Goal: Check status

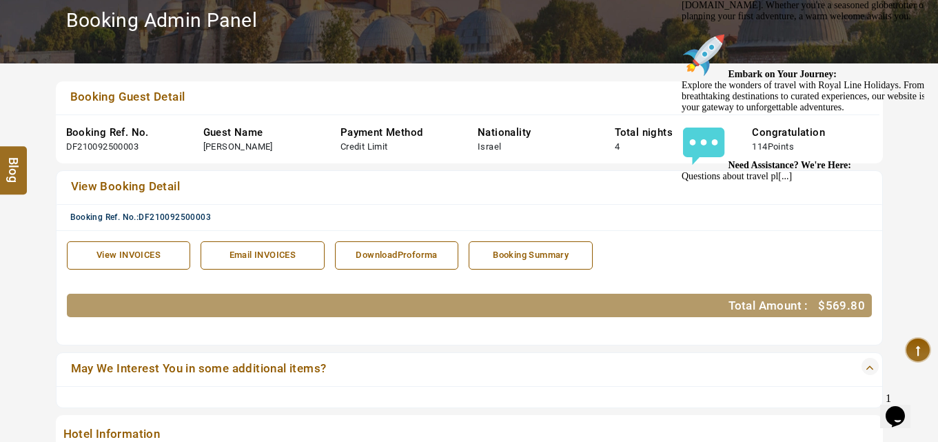
scroll to position [207, 0]
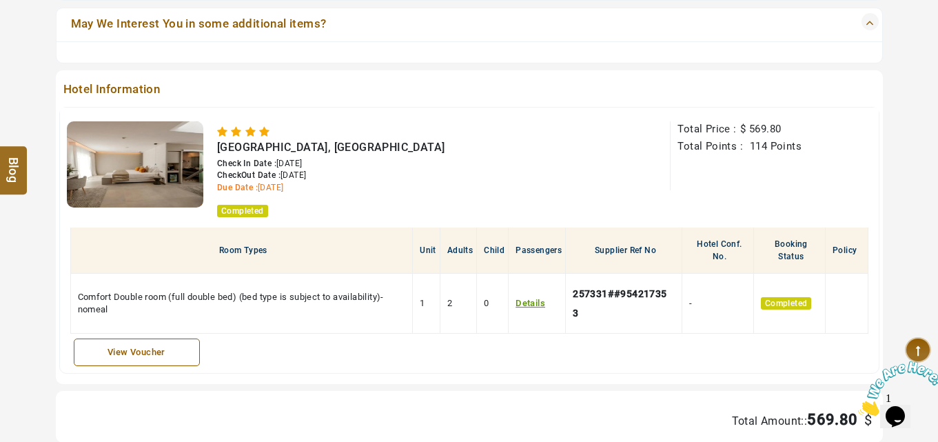
scroll to position [552, 0]
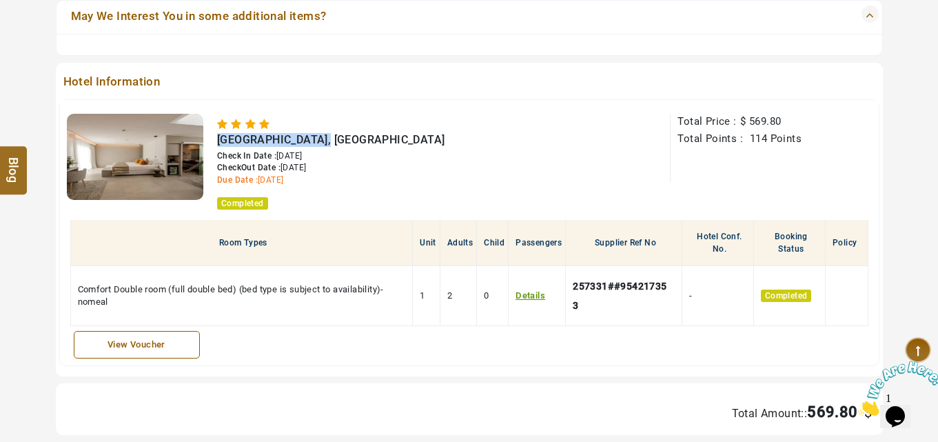
drag, startPoint x: 214, startPoint y: 139, endPoint x: 320, endPoint y: 141, distance: 106.2
click at [320, 141] on div "[GEOGRAPHIC_DATA], [GEOGRAPHIC_DATA] Check In Date : [DATE] CheckOut Date : [DA…" at bounding box center [436, 161] width 467 height 95
copy span "[GEOGRAPHIC_DATA]"
drag, startPoint x: 405, startPoint y: 132, endPoint x: 389, endPoint y: 137, distance: 16.4
click at [389, 137] on li "[GEOGRAPHIC_DATA], [GEOGRAPHIC_DATA] Check In Date : [DATE] CheckOut Date : [DA…" at bounding box center [373, 163] width 312 height 92
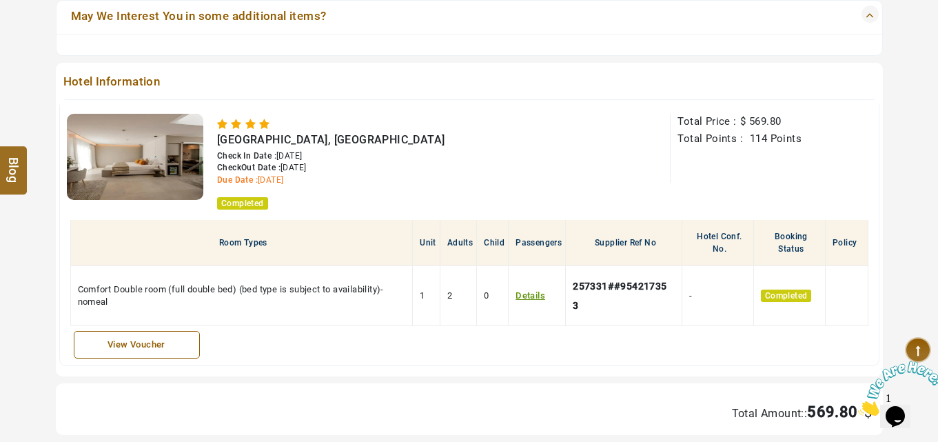
click at [472, 170] on div "CheckOut Date : [DATE]" at bounding box center [373, 168] width 312 height 12
click at [259, 141] on span "[GEOGRAPHIC_DATA], [GEOGRAPHIC_DATA]" at bounding box center [331, 139] width 228 height 13
drag, startPoint x: 218, startPoint y: 139, endPoint x: 387, endPoint y: 137, distance: 169.0
click at [387, 137] on div "[GEOGRAPHIC_DATA], [GEOGRAPHIC_DATA]" at bounding box center [373, 140] width 312 height 14
copy span "[GEOGRAPHIC_DATA], [GEOGRAPHIC_DATA]"
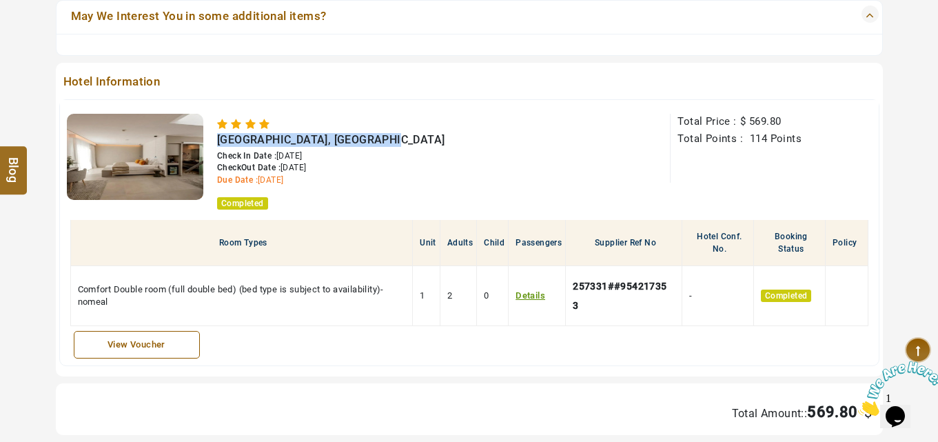
click at [392, 141] on div "[GEOGRAPHIC_DATA], [GEOGRAPHIC_DATA]" at bounding box center [373, 140] width 312 height 14
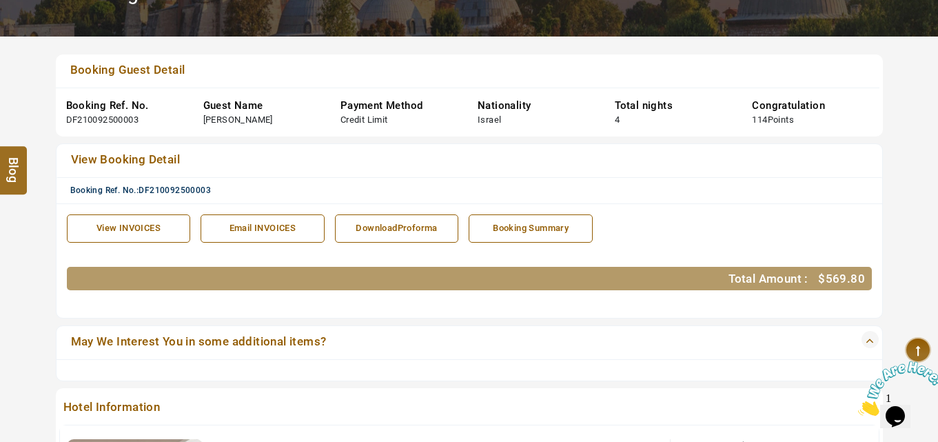
scroll to position [207, 0]
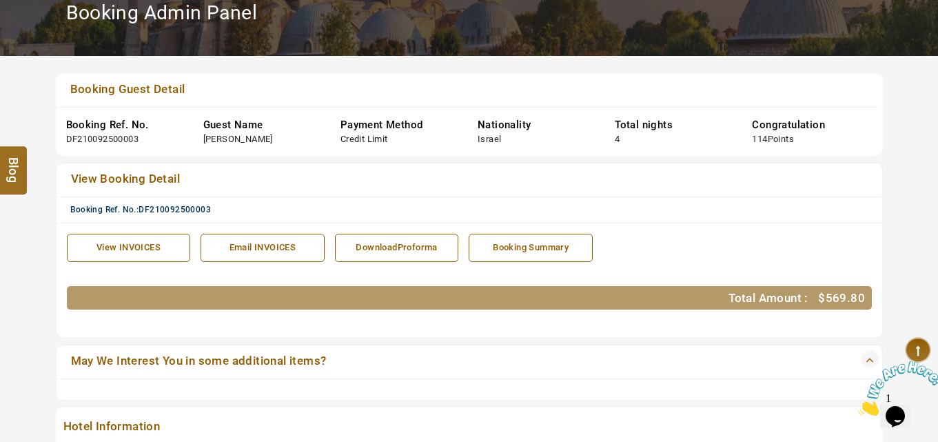
click at [141, 250] on div "View INVOICES" at bounding box center [128, 247] width 109 height 13
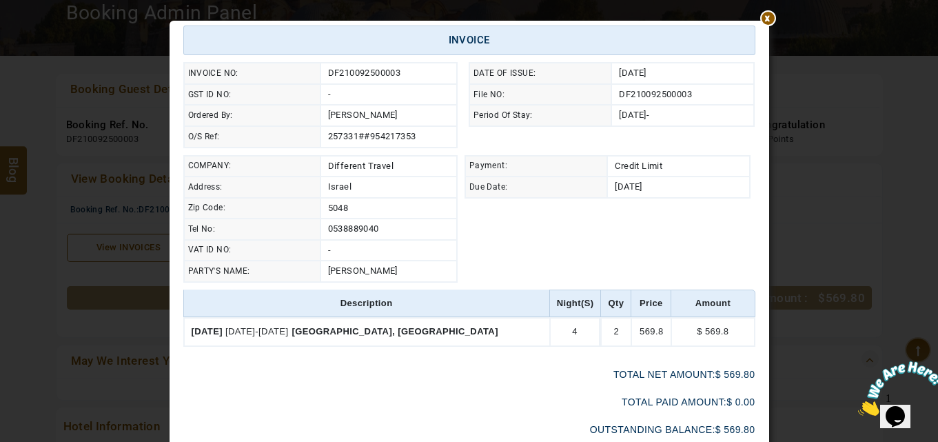
scroll to position [120, 0]
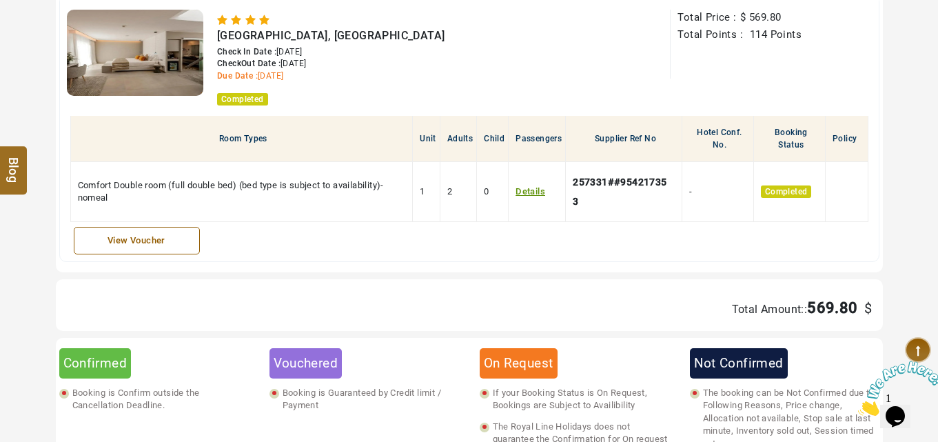
scroll to position [690, 0]
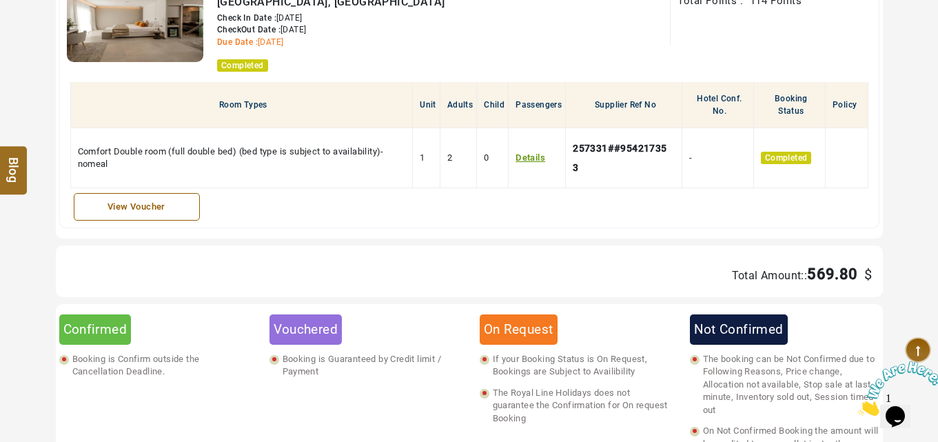
click at [132, 204] on div "View Voucher" at bounding box center [136, 207] width 111 height 13
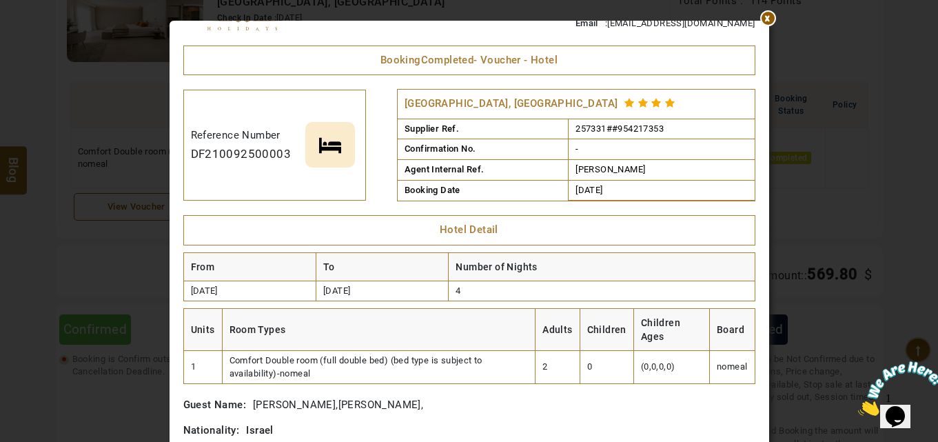
scroll to position [0, 0]
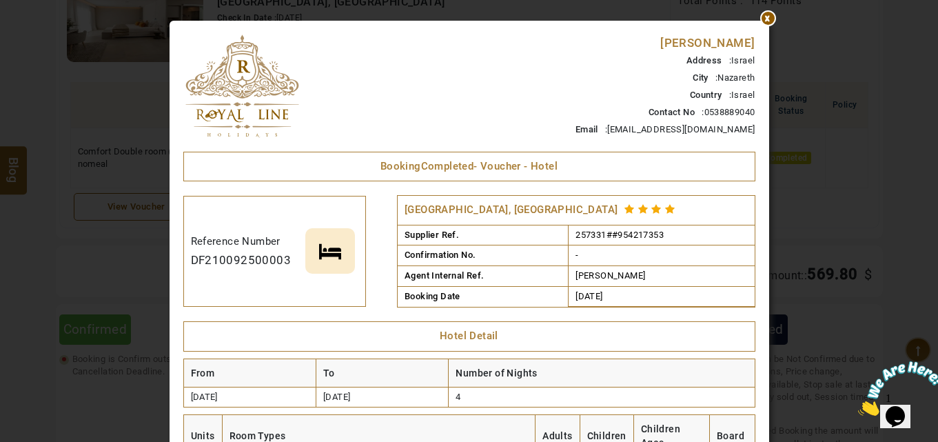
click at [759, 18] on div "****** Print The Royal Line Holidays NOORANIYAH-BLDG NO:03 / hor al anz Tel : […" at bounding box center [469, 221] width 807 height 442
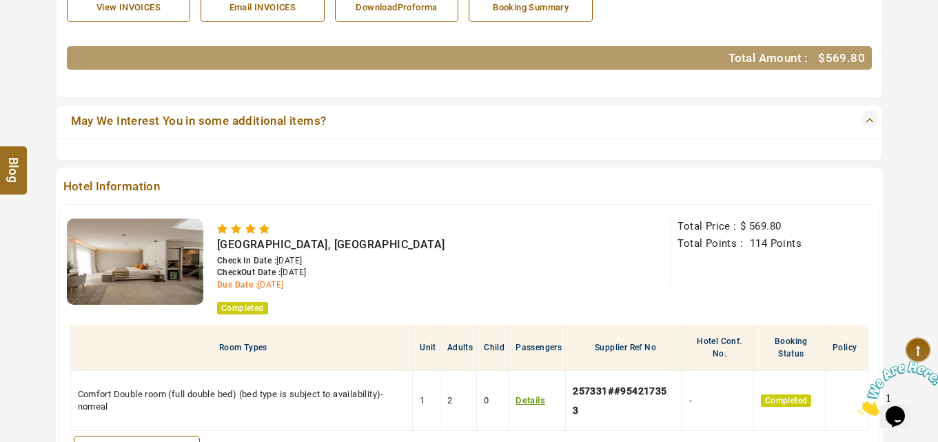
scroll to position [483, 0]
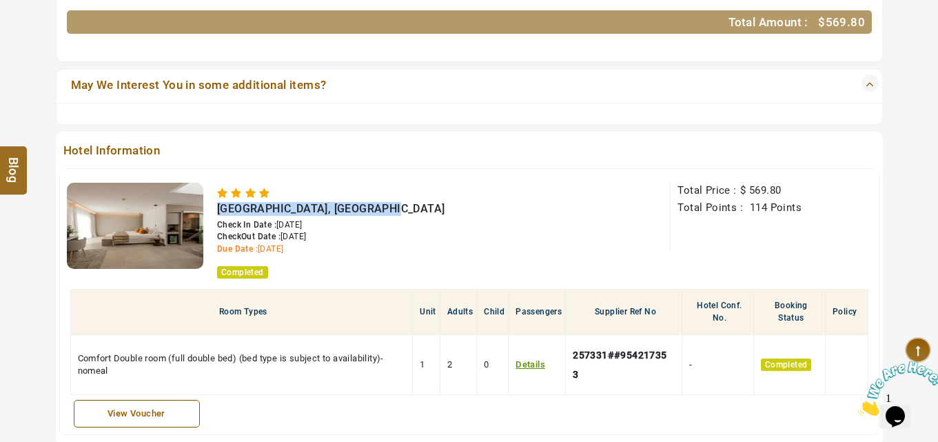
drag, startPoint x: 219, startPoint y: 205, endPoint x: 376, endPoint y: 211, distance: 157.3
click at [376, 211] on span "[GEOGRAPHIC_DATA], [GEOGRAPHIC_DATA]" at bounding box center [331, 208] width 228 height 13
copy span "[GEOGRAPHIC_DATA], [GEOGRAPHIC_DATA]"
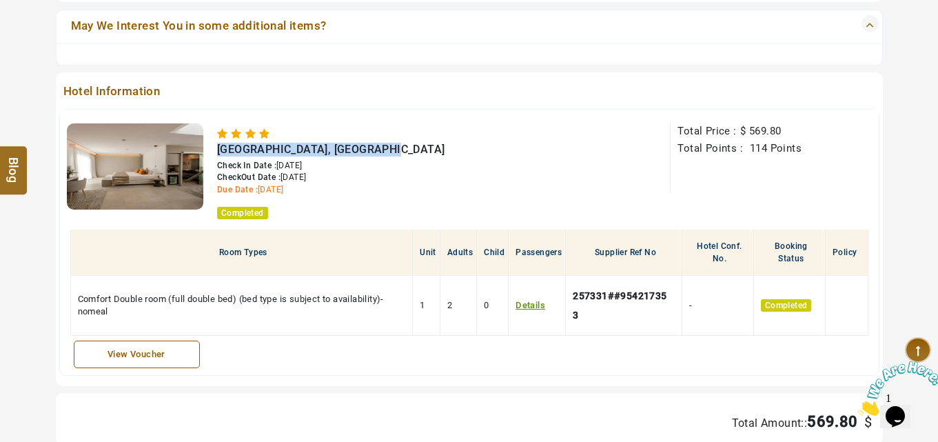
scroll to position [621, 0]
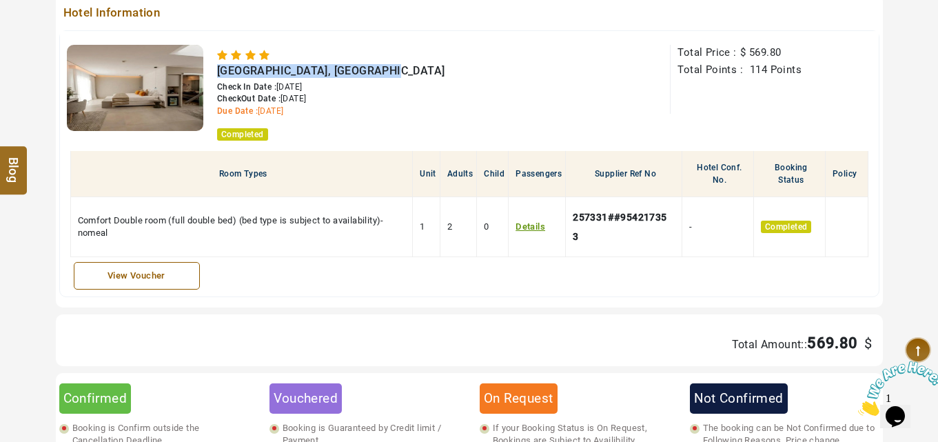
click at [136, 274] on div "View Voucher" at bounding box center [136, 276] width 111 height 13
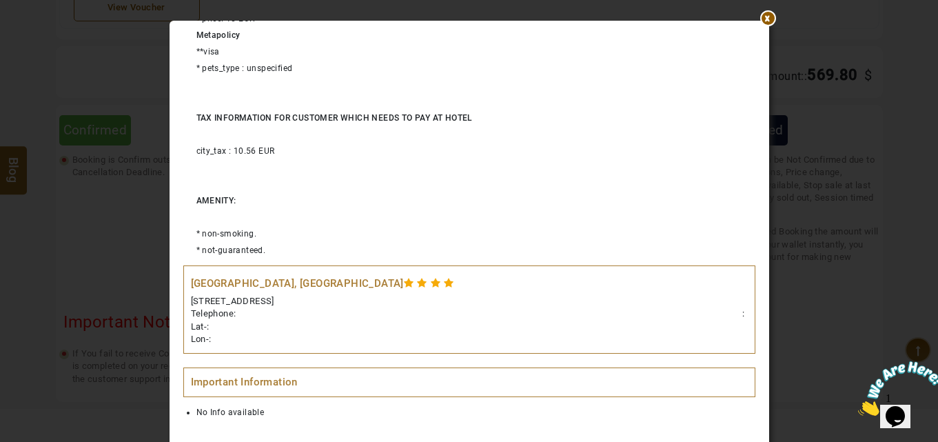
scroll to position [1103, 0]
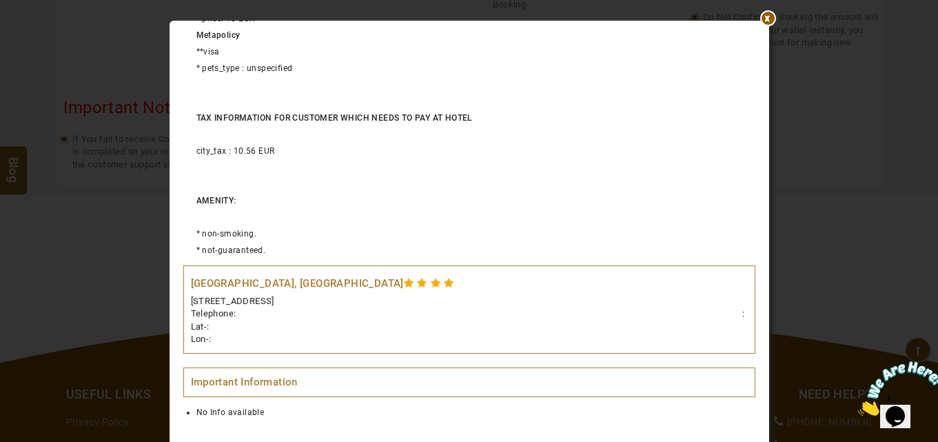
click at [226, 298] on span "[STREET_ADDRESS]" at bounding box center [232, 301] width 83 height 10
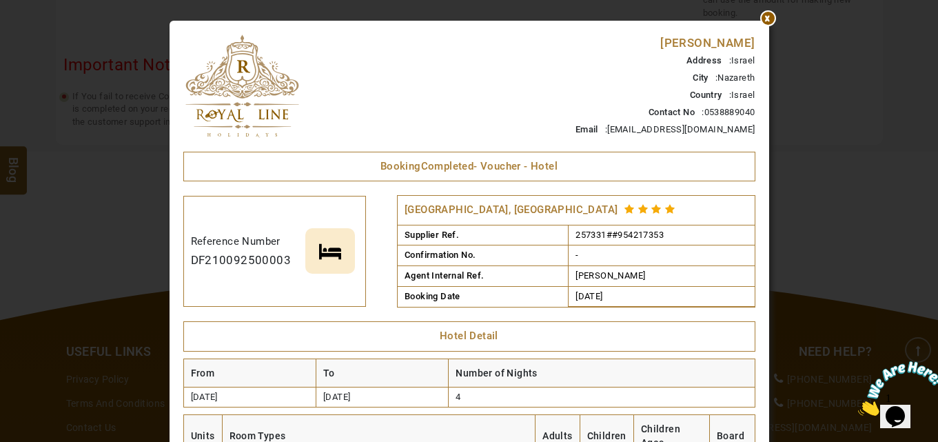
scroll to position [1172, 0]
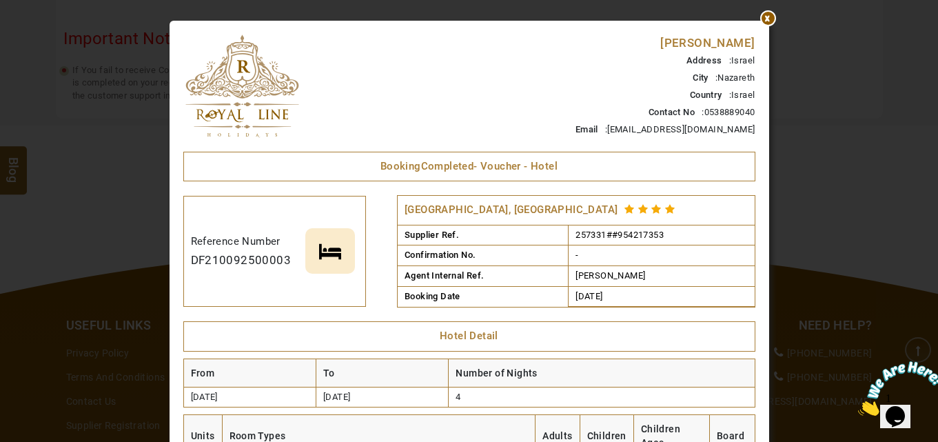
click at [627, 236] on span "257331##954217353" at bounding box center [620, 235] width 88 height 10
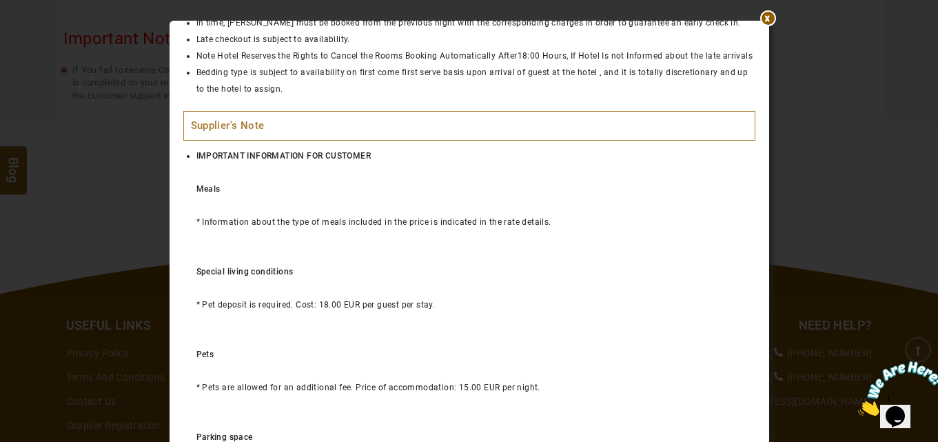
scroll to position [690, 0]
